Goal: Task Accomplishment & Management: Use online tool/utility

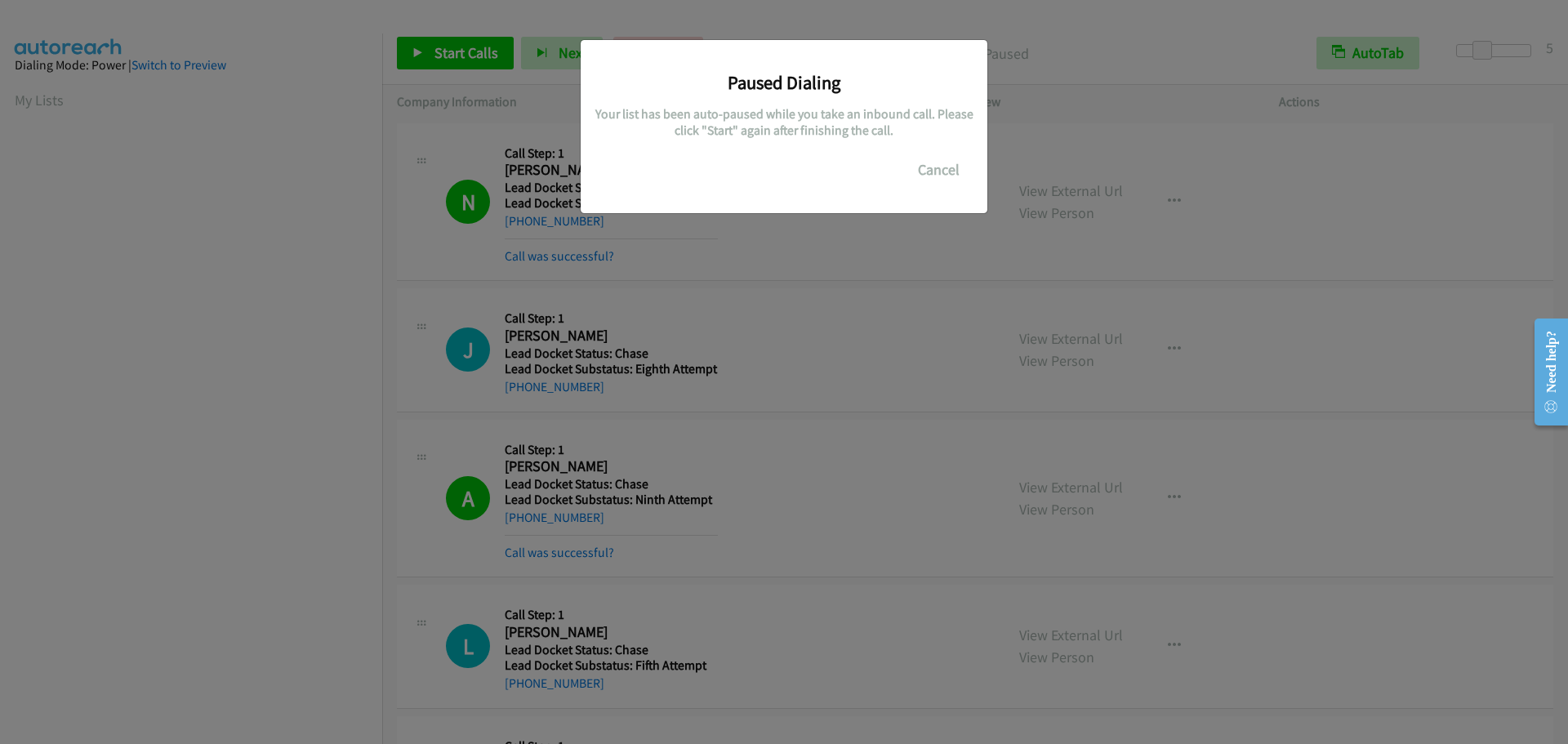
scroll to position [171, 0]
click at [941, 170] on button "Cancel" at bounding box center [938, 169] width 72 height 32
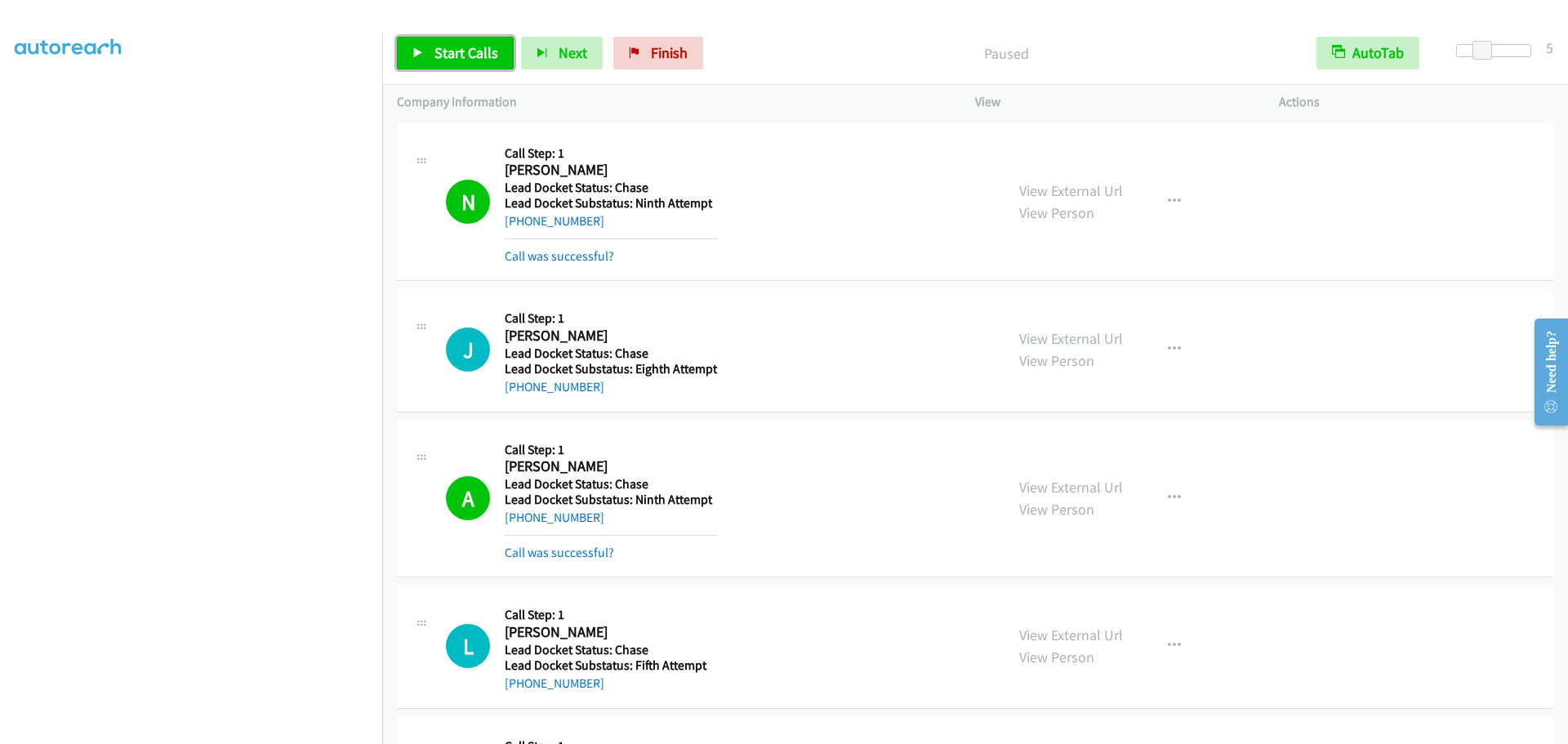
click at [456, 57] on span "Start Calls" at bounding box center [466, 52] width 64 height 19
click at [439, 54] on span "Pause" at bounding box center [453, 52] width 37 height 19
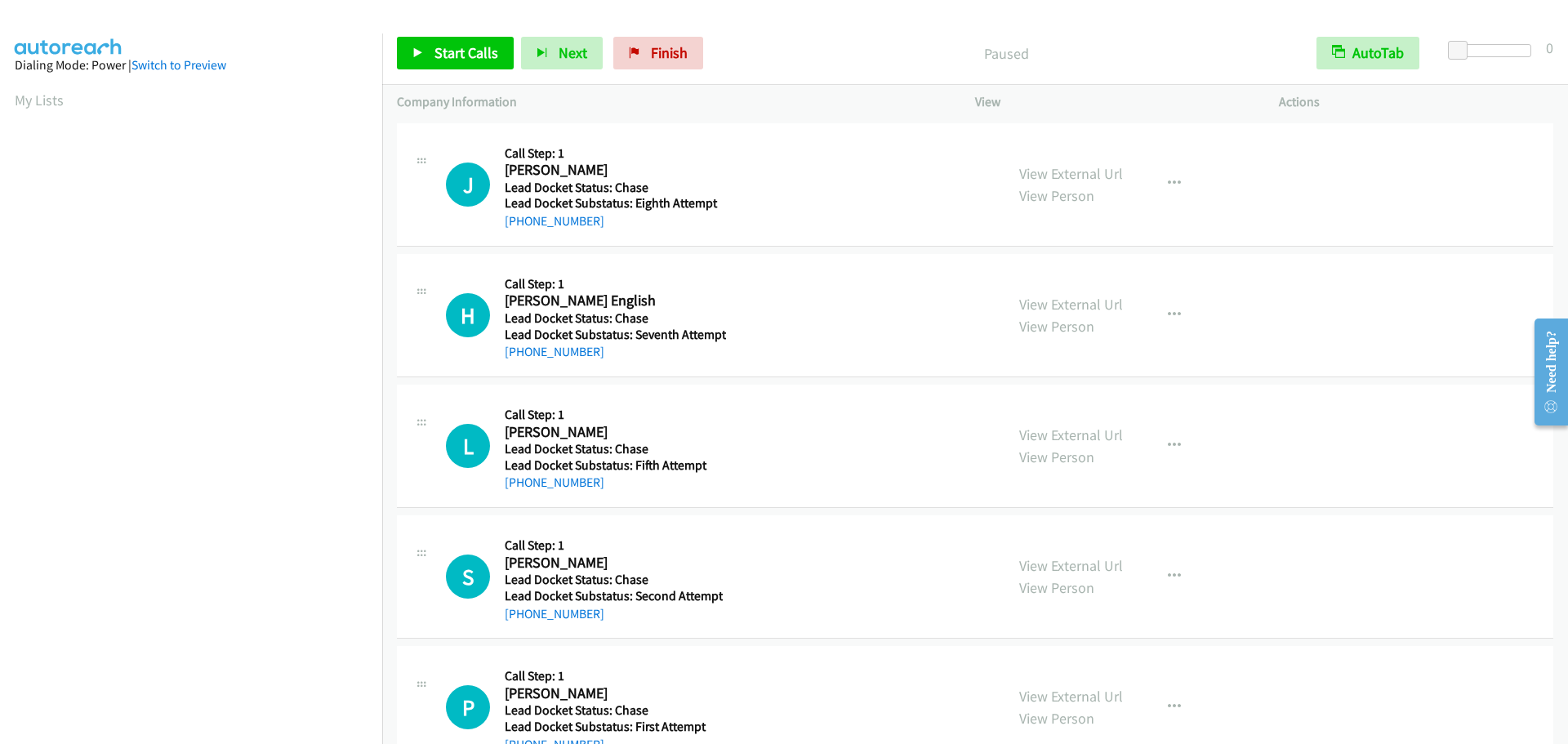
scroll to position [172, 0]
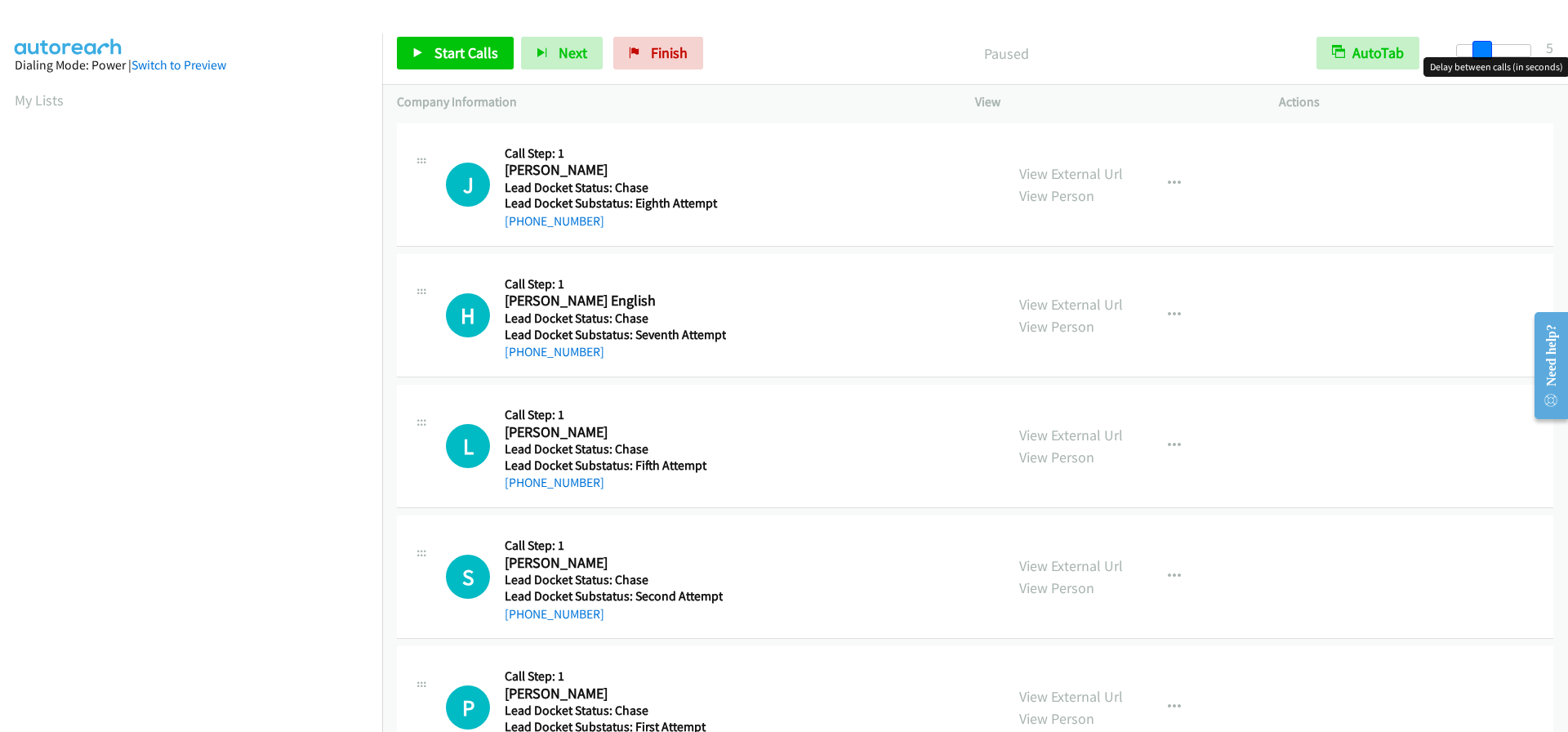
drag, startPoint x: 1451, startPoint y: 52, endPoint x: 1476, endPoint y: 57, distance: 25.5
click at [1476, 57] on span at bounding box center [1482, 51] width 20 height 20
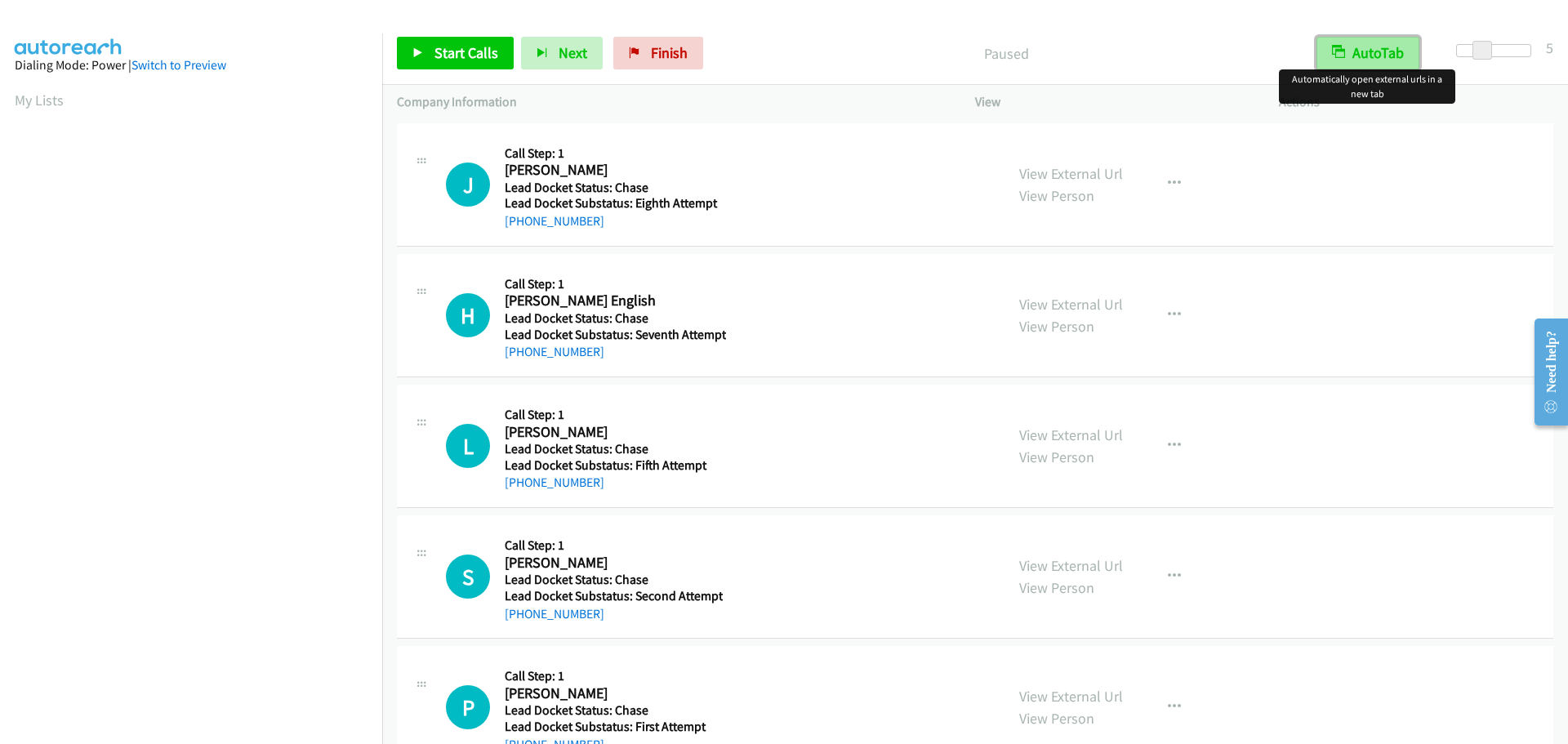
click at [1375, 59] on button "AutoTab" at bounding box center [1367, 53] width 103 height 32
click at [455, 56] on span "Start Calls" at bounding box center [466, 52] width 64 height 19
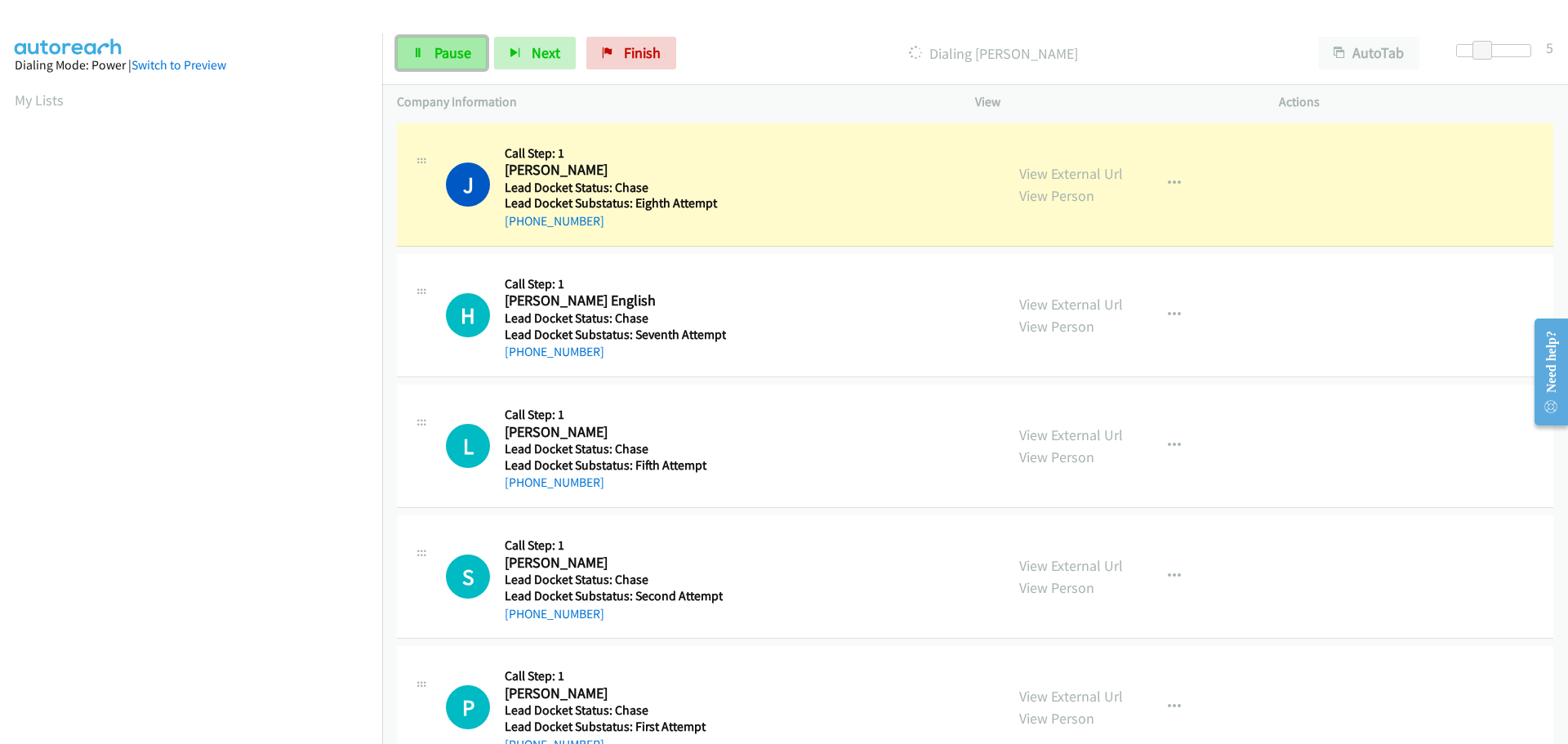
click at [459, 53] on span "Pause" at bounding box center [453, 52] width 37 height 19
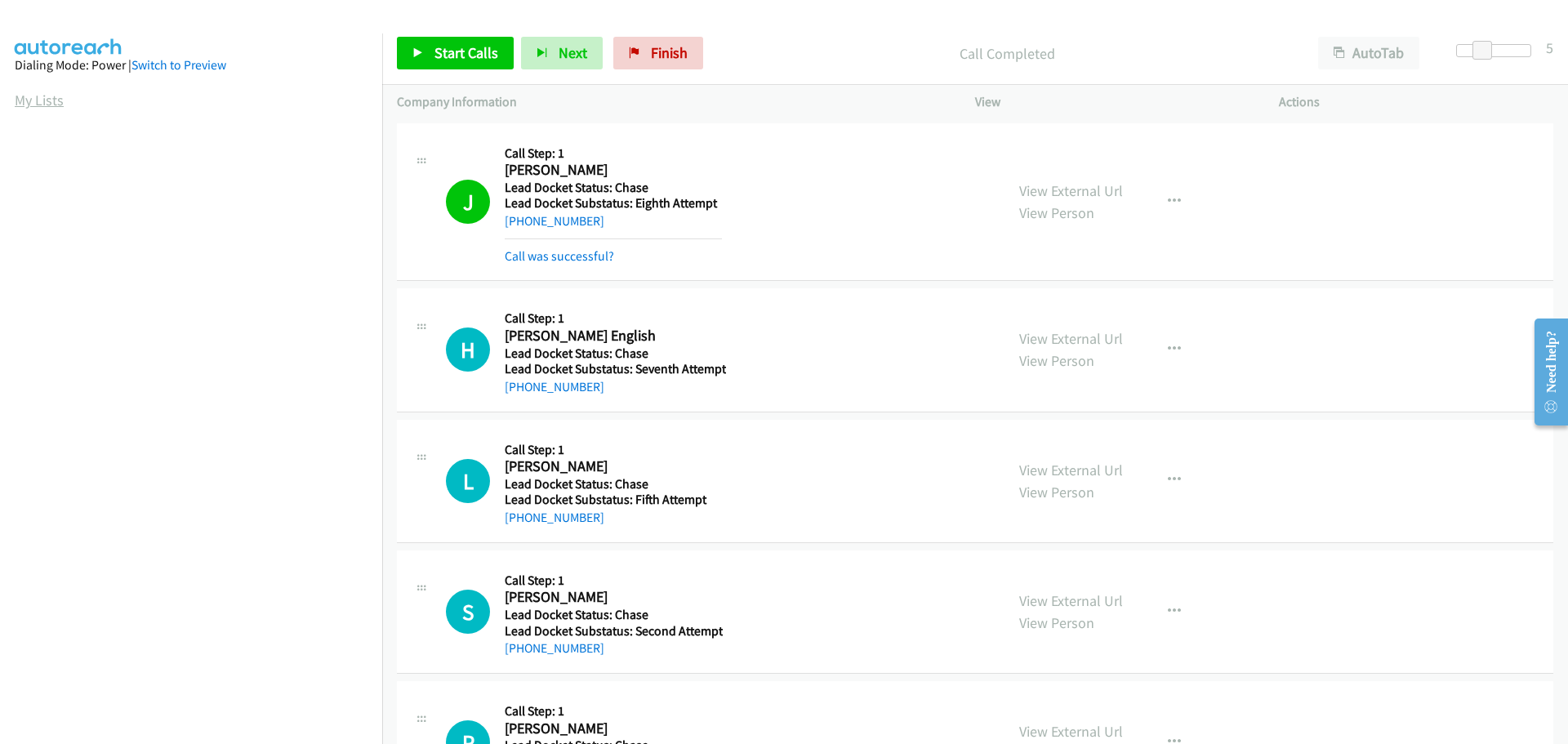
click at [42, 104] on link "My Lists" at bounding box center [39, 100] width 49 height 19
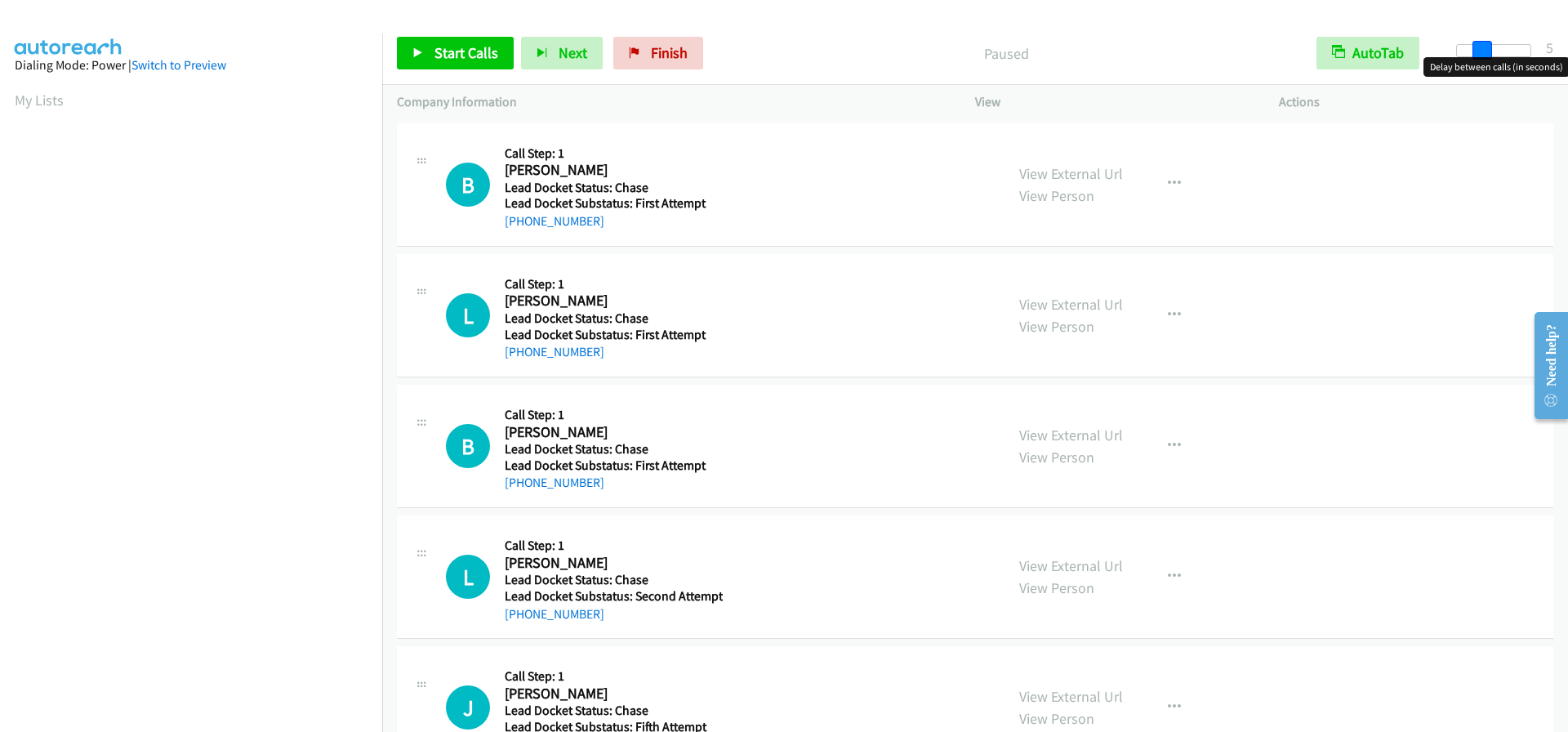
drag, startPoint x: 1458, startPoint y: 55, endPoint x: 1484, endPoint y: 57, distance: 26.1
click at [1484, 57] on span at bounding box center [1482, 51] width 20 height 20
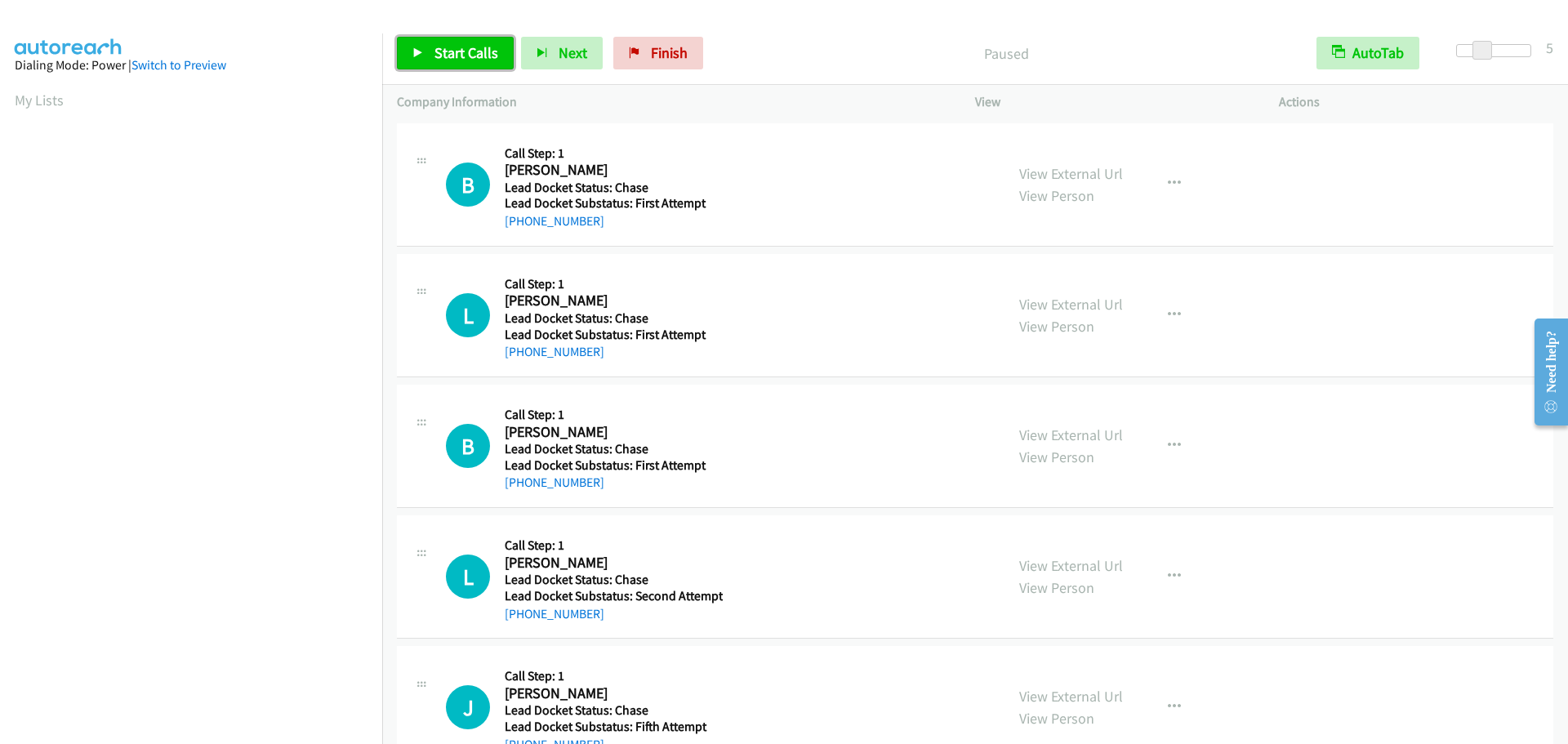
click at [462, 52] on span "Start Calls" at bounding box center [466, 52] width 64 height 19
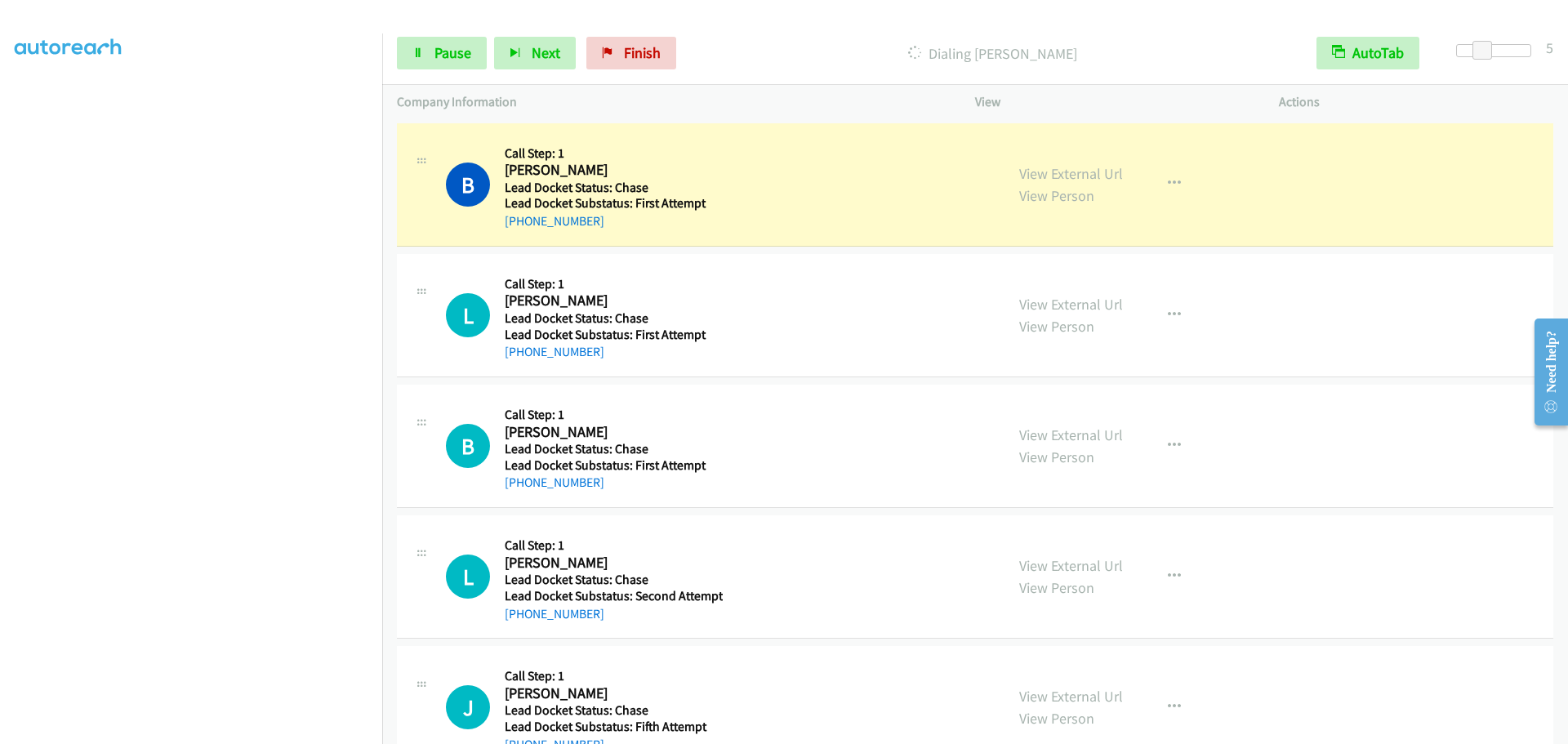
scroll to position [171, 0]
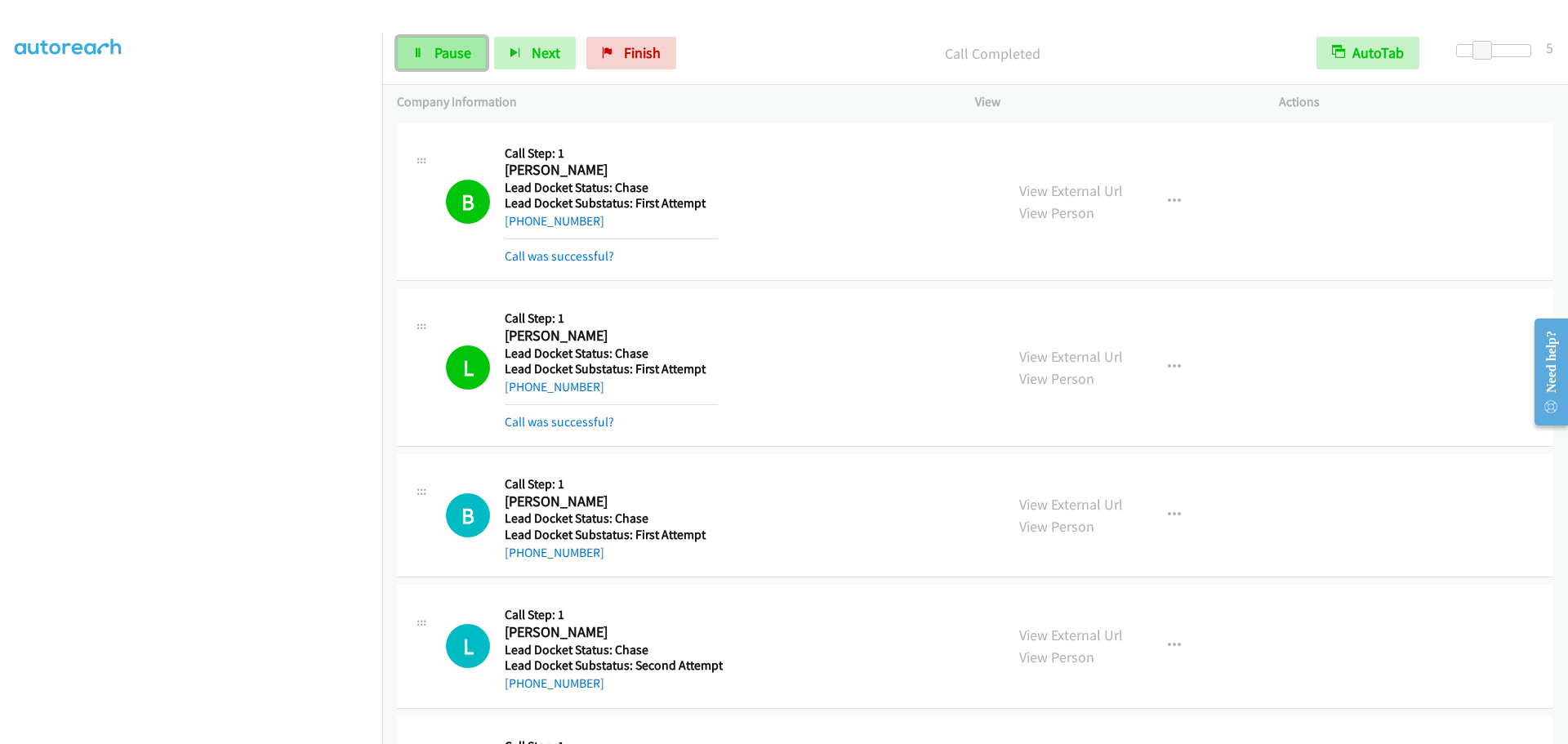
click at [456, 55] on span "Pause" at bounding box center [453, 52] width 37 height 19
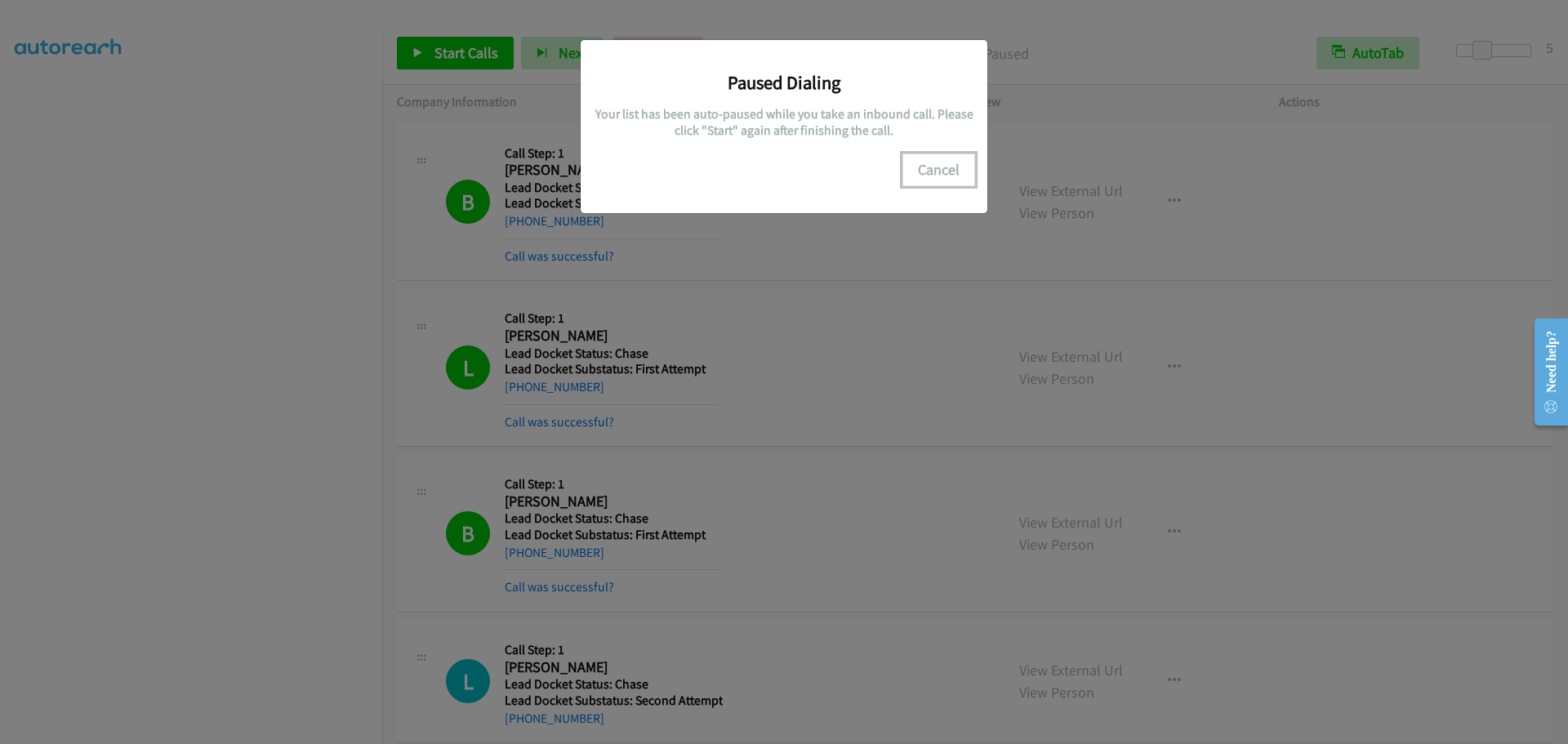
click at [964, 166] on button "Cancel" at bounding box center [938, 169] width 72 height 32
click at [939, 174] on button "Cancel" at bounding box center [938, 169] width 72 height 32
click at [954, 179] on button "Cancel" at bounding box center [938, 169] width 72 height 32
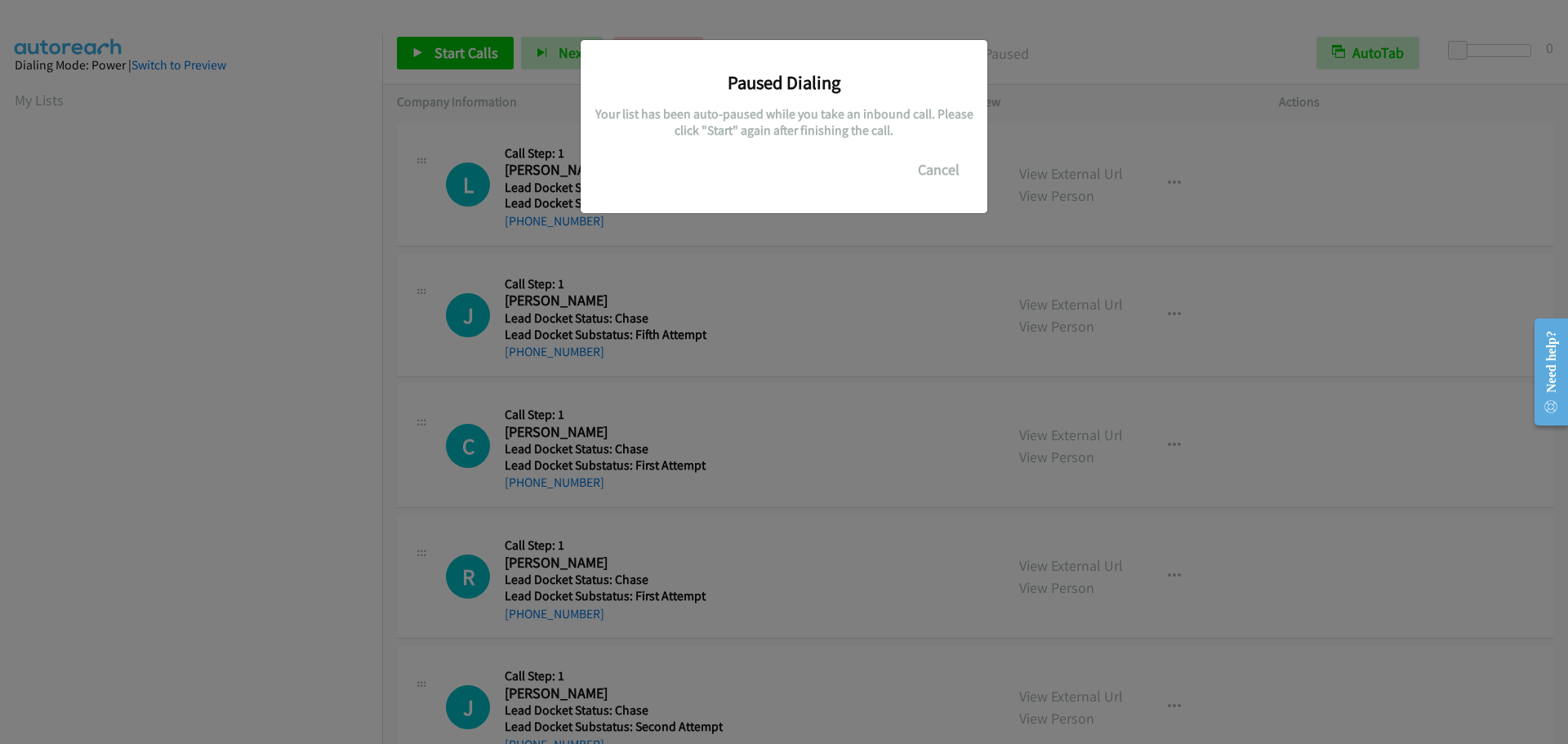
scroll to position [172, 0]
click at [933, 169] on button "Cancel" at bounding box center [938, 169] width 72 height 32
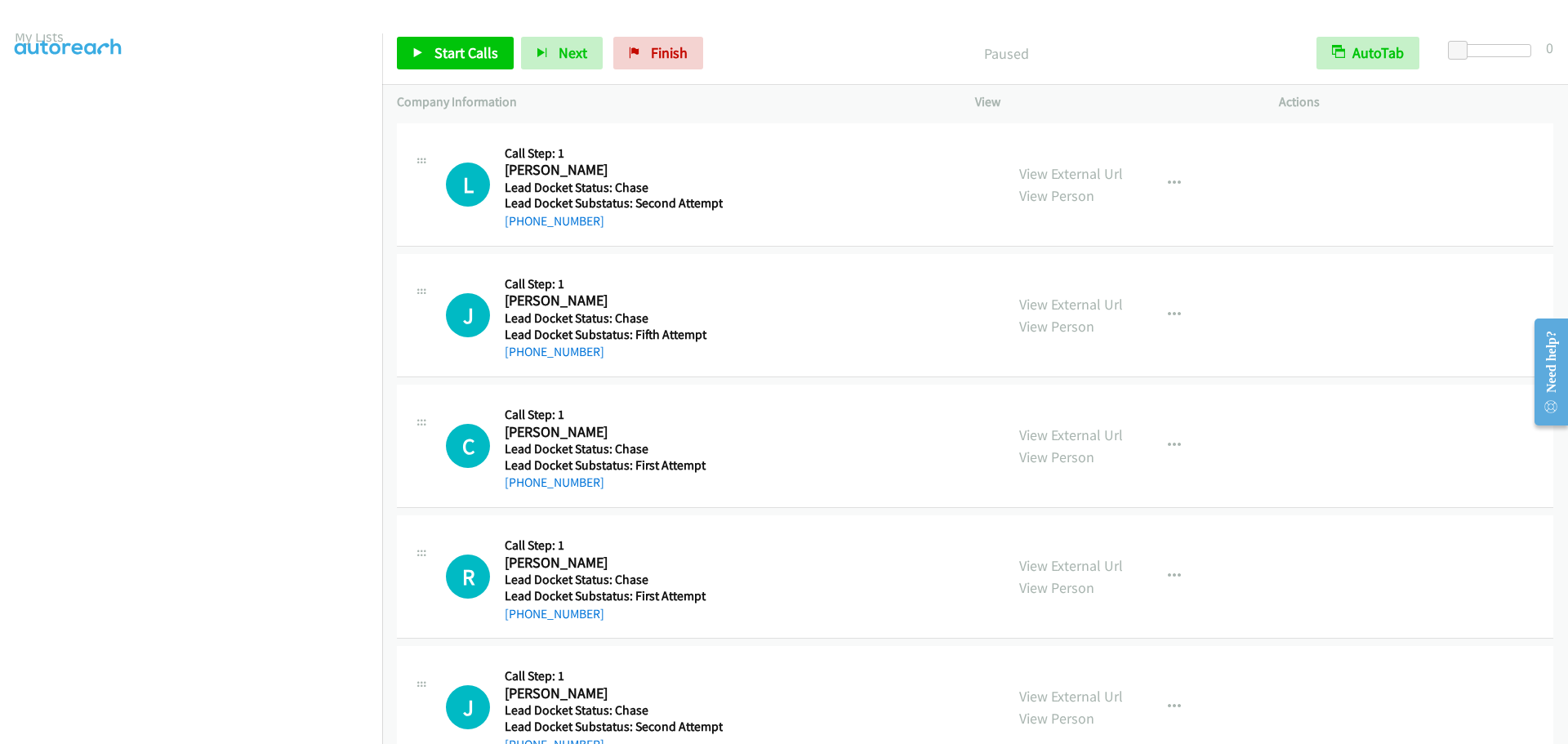
scroll to position [0, 0]
click at [45, 102] on link "My Lists" at bounding box center [39, 100] width 49 height 19
